Goal: Submit feedback/report problem

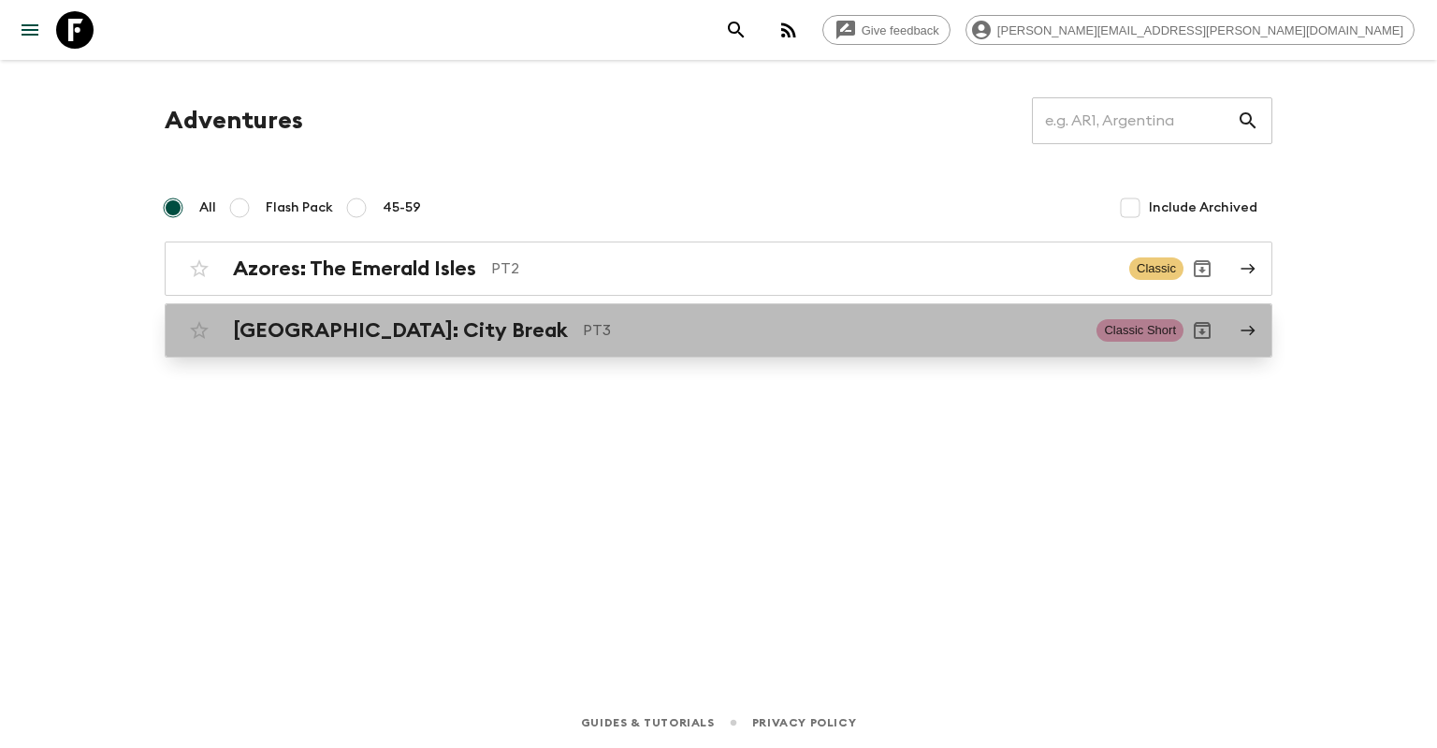
click at [598, 342] on div "[GEOGRAPHIC_DATA]: City Break PT3 Classic Short" at bounding box center [682, 330] width 1003 height 37
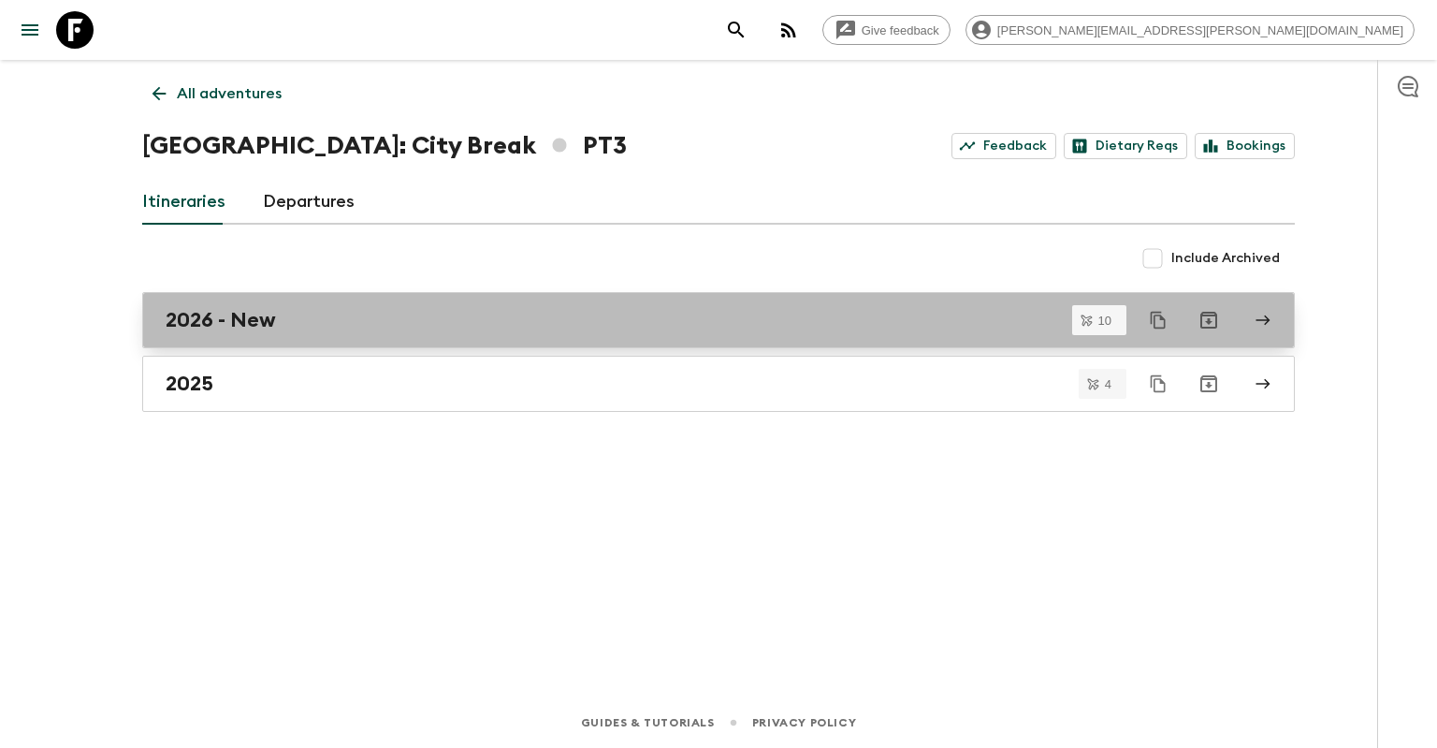
click at [522, 316] on div "2026 - New" at bounding box center [701, 320] width 1070 height 24
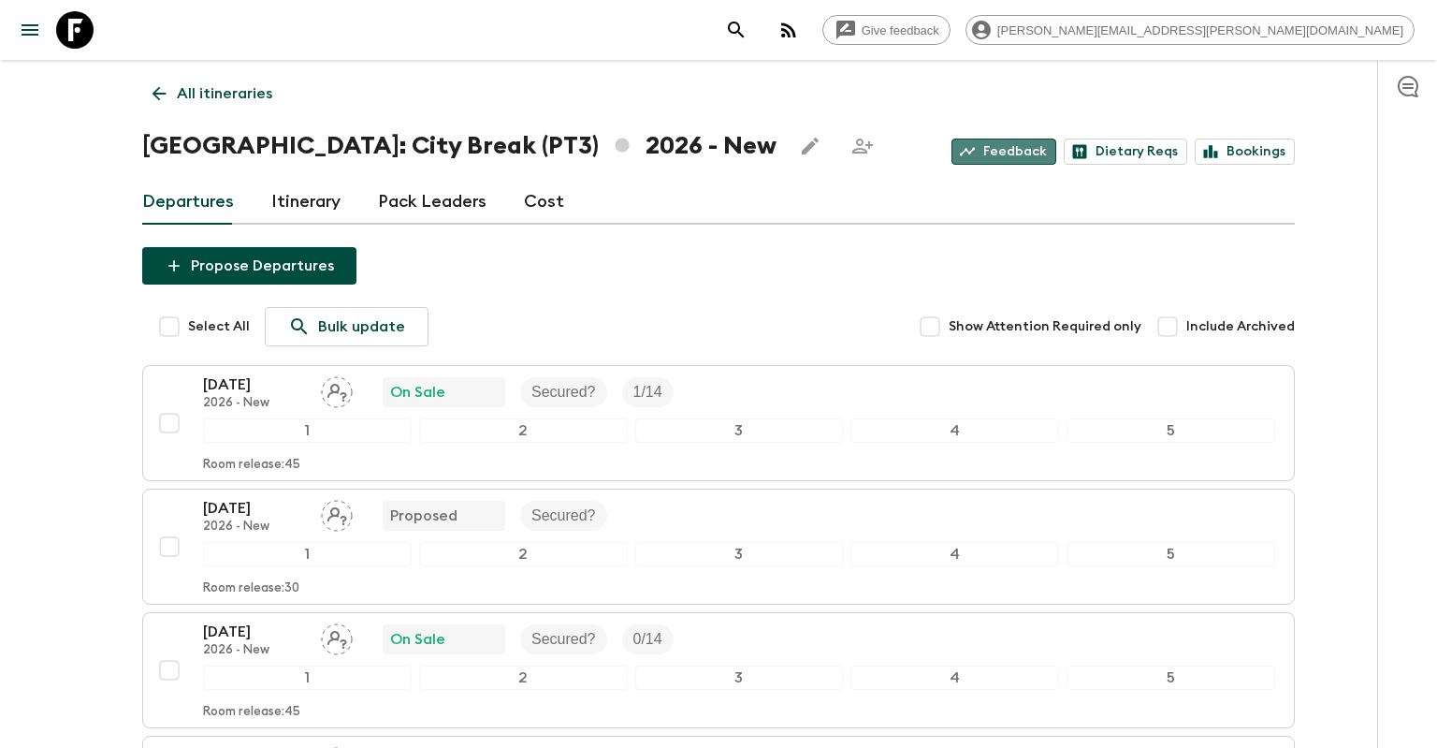
click at [1037, 152] on link "Feedback" at bounding box center [1004, 151] width 105 height 26
